Goal: Navigation & Orientation: Understand site structure

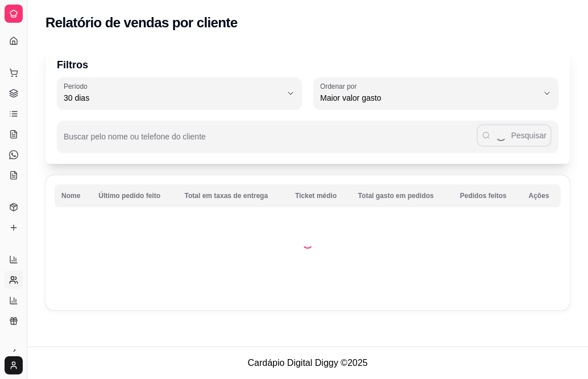
select select "30"
select select "HIGHEST_TOTAL_SPENT_WITH_ORDERS"
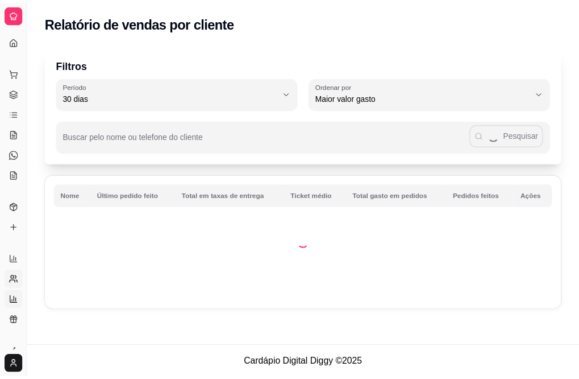
scroll to position [210, 0]
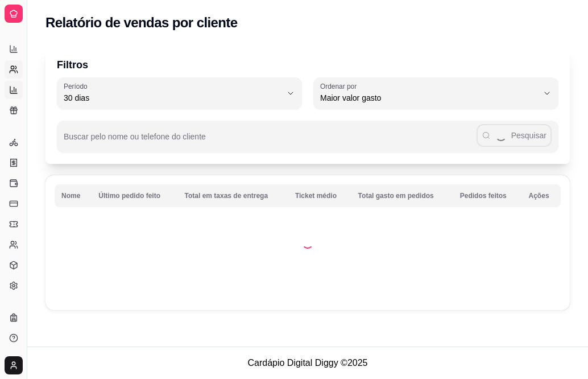
click at [15, 89] on icon at bounding box center [13, 89] width 9 height 9
select select "TOTAL_OF_ORDERS"
select select "7"
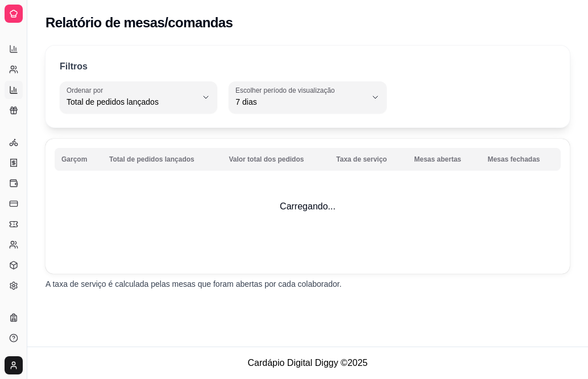
click at [15, 89] on icon at bounding box center [13, 89] width 9 height 9
click at [15, 109] on rect at bounding box center [13, 110] width 7 height 2
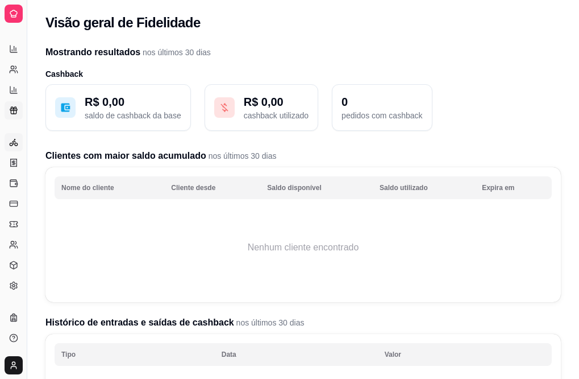
click at [14, 140] on circle at bounding box center [14, 139] width 1 height 1
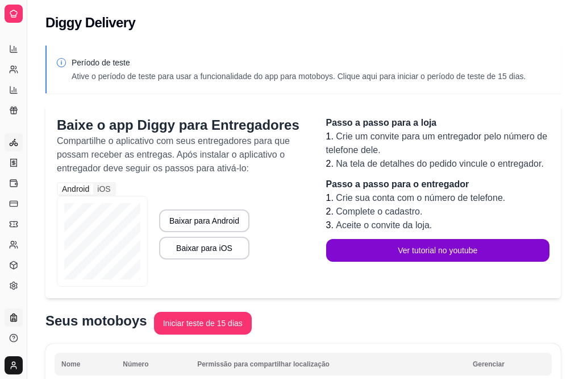
click at [14, 314] on icon at bounding box center [14, 314] width 2 height 2
